Goal: Information Seeking & Learning: Learn about a topic

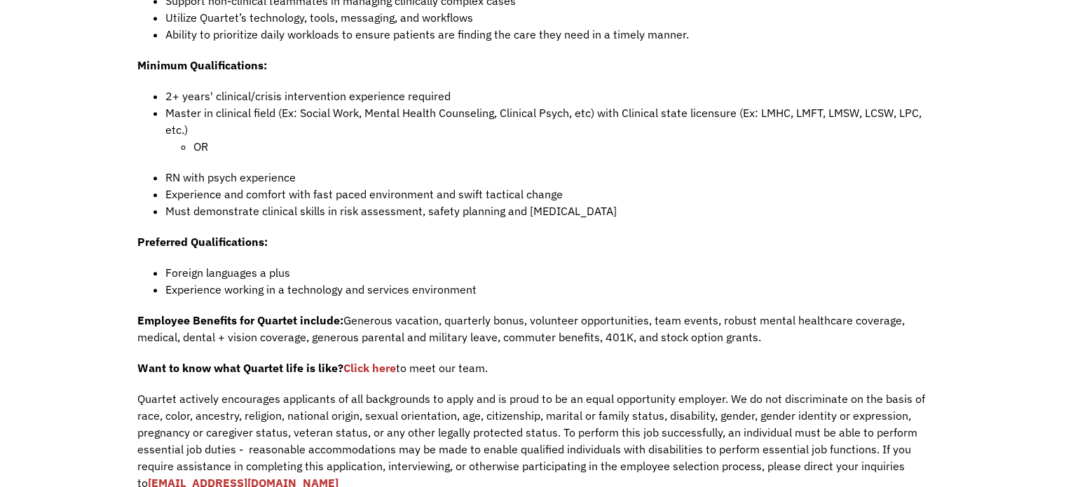
scroll to position [1279, 0]
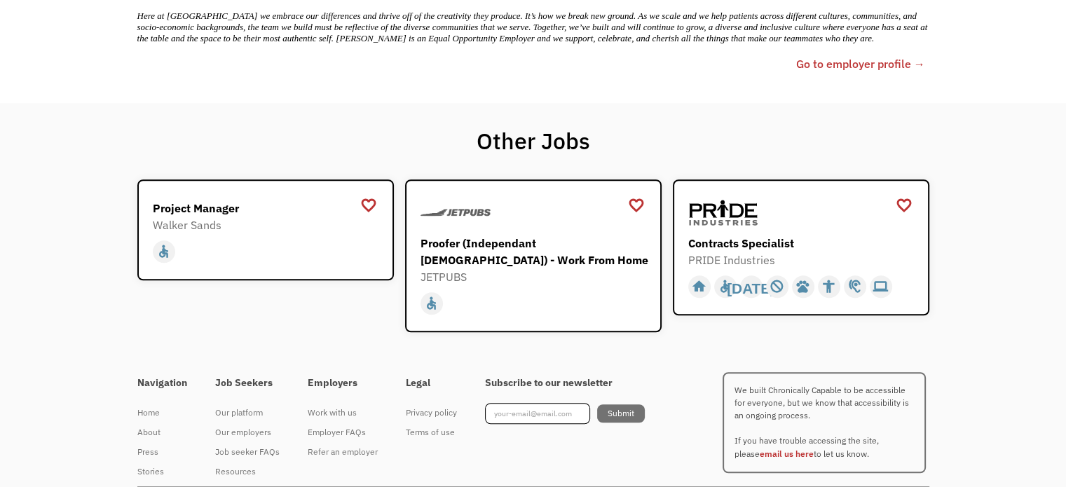
scroll to position [620, 0]
